Goal: Download file/media

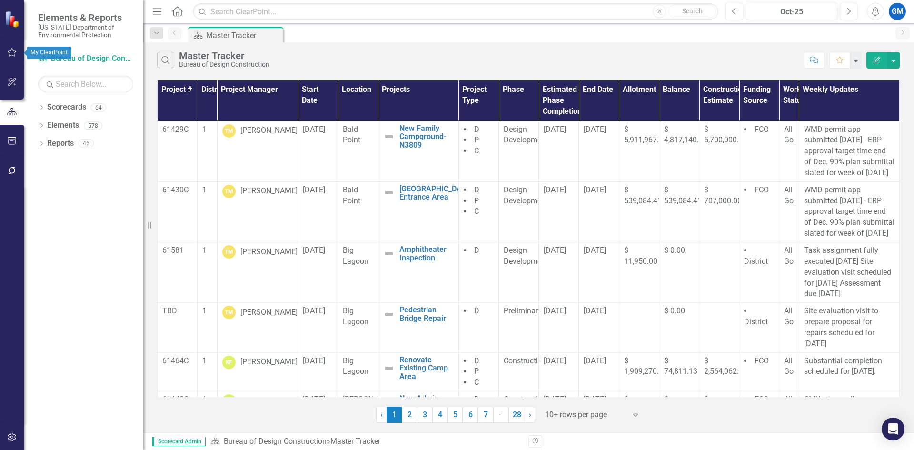
click at [7, 50] on icon "button" at bounding box center [12, 53] width 10 height 8
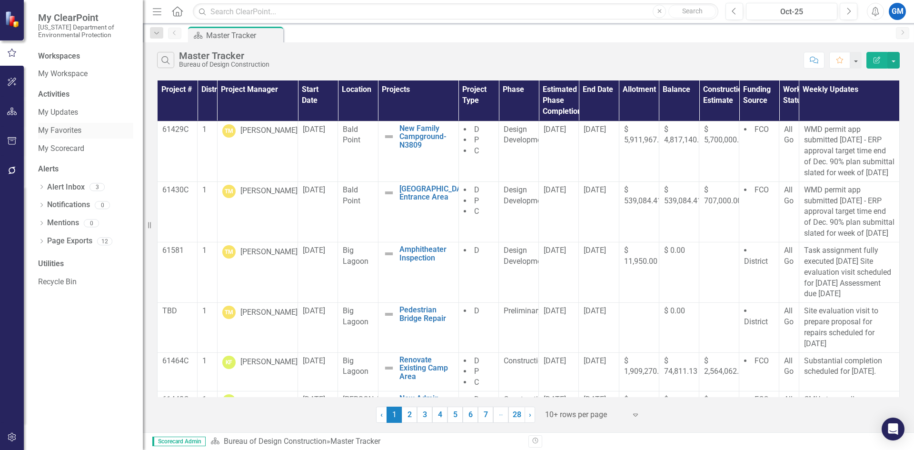
click at [58, 130] on link "My Favorites" at bounding box center [85, 130] width 95 height 11
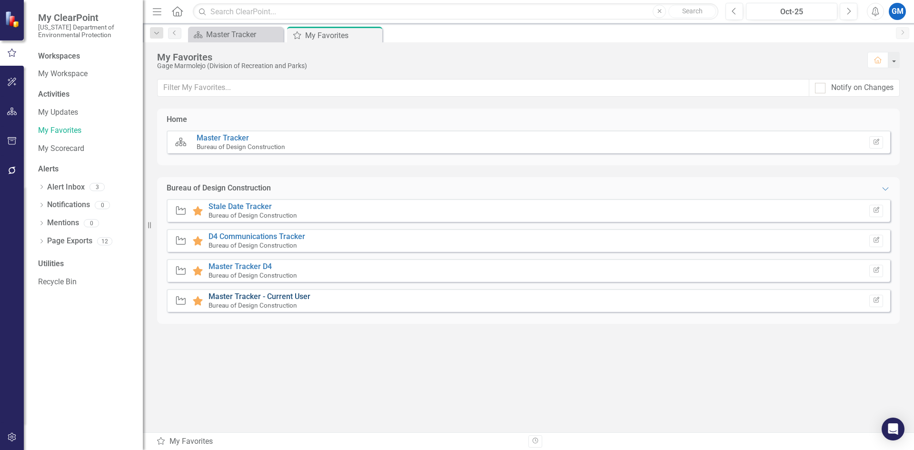
click at [275, 297] on link "Master Tracker - Current User" at bounding box center [260, 296] width 102 height 9
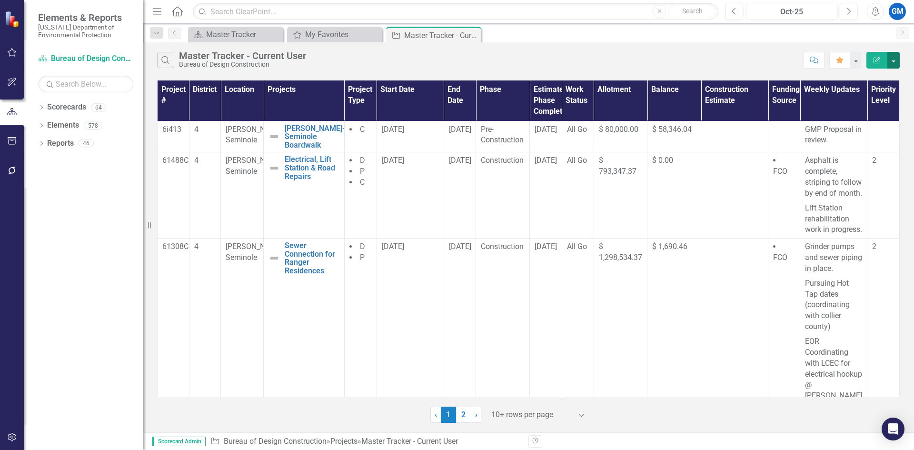
click at [895, 62] on button "button" at bounding box center [894, 60] width 12 height 17
click at [885, 121] on link "Excel Export to Excel" at bounding box center [861, 115] width 75 height 18
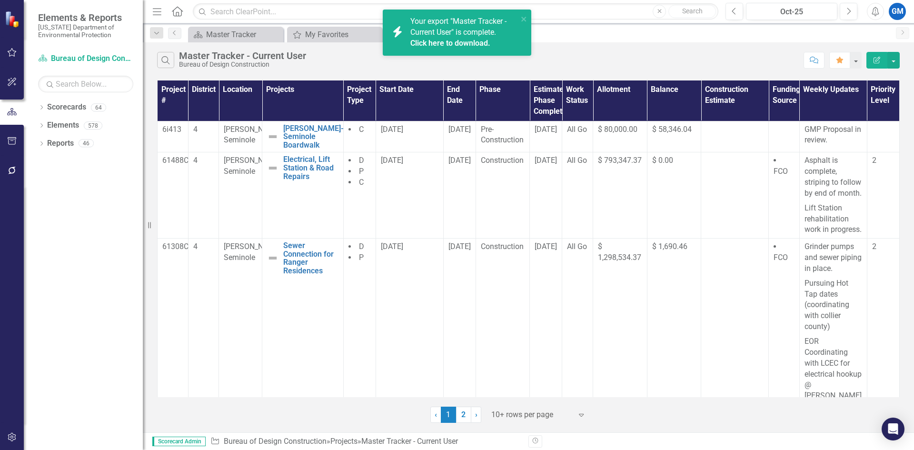
click at [437, 42] on link "Click here to download." at bounding box center [450, 43] width 80 height 9
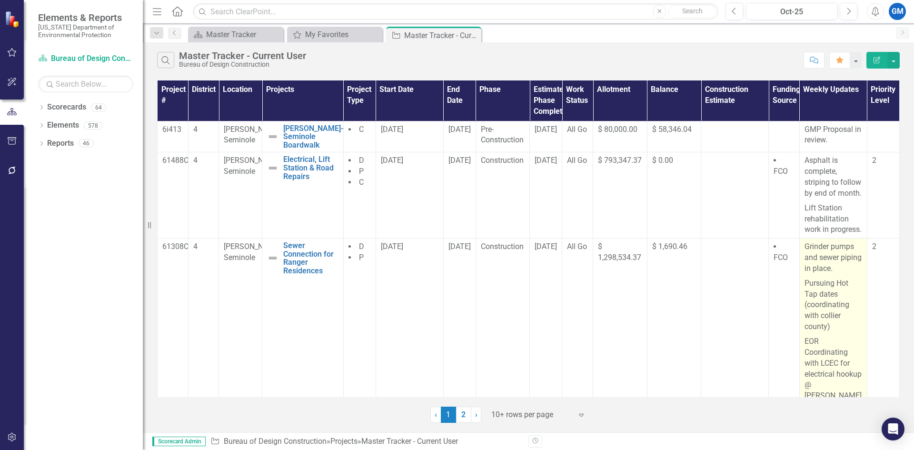
click at [816, 333] on p "Pursuing Hot Tap dates (coordinating with collier county)" at bounding box center [834, 305] width 58 height 58
